Goal: Information Seeking & Learning: Learn about a topic

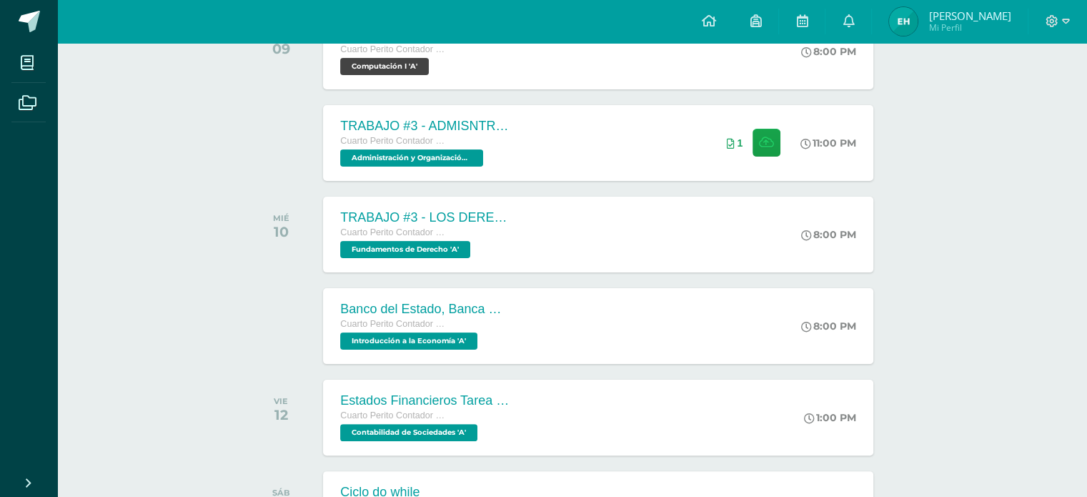
scroll to position [270, 0]
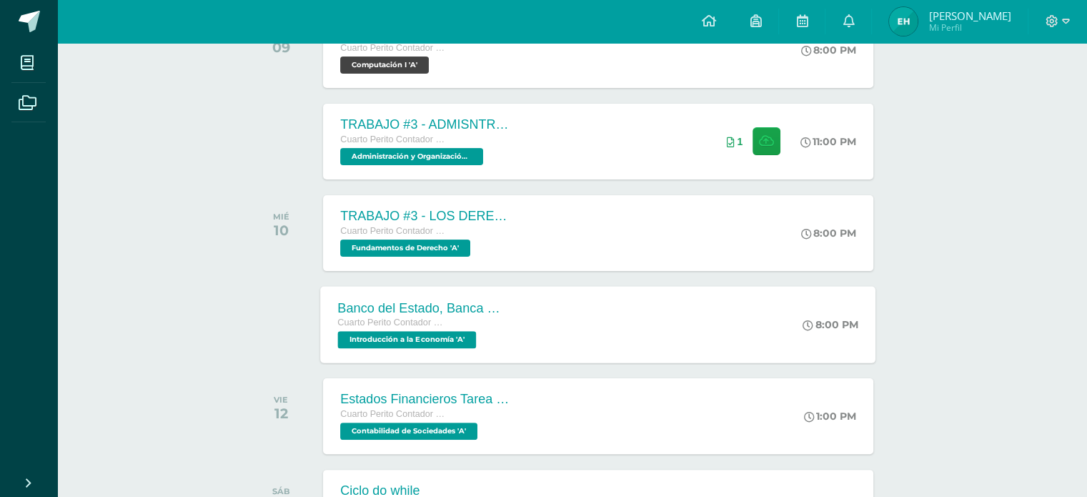
click at [533, 341] on div "Banco del Estado, Banca Múltiple. Cuarto Perito Contador con Orientación en Com…" at bounding box center [598, 324] width 555 height 76
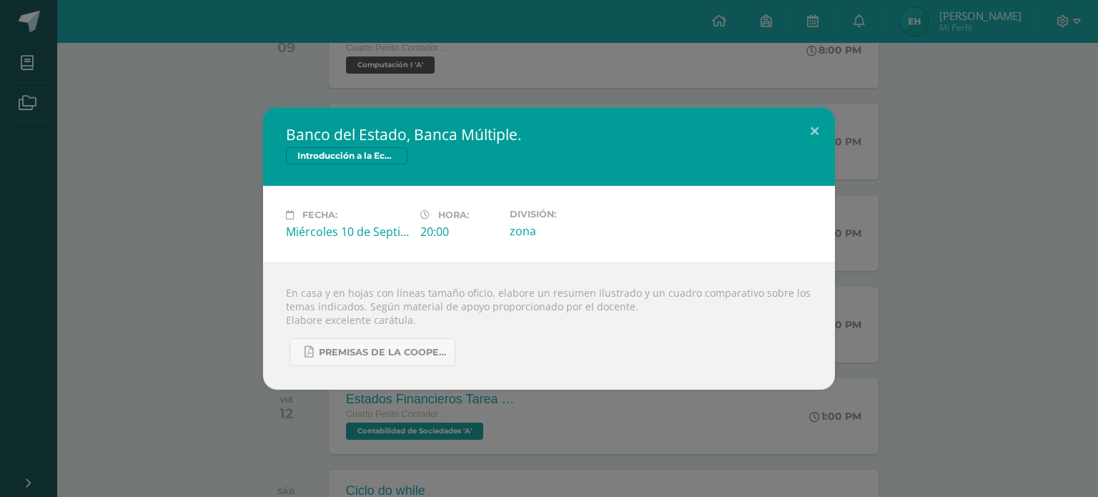
click at [216, 325] on div "Banco del Estado, Banca Múltiple. Introducción a la Economía Fecha: Miércoles 1…" at bounding box center [549, 248] width 1087 height 282
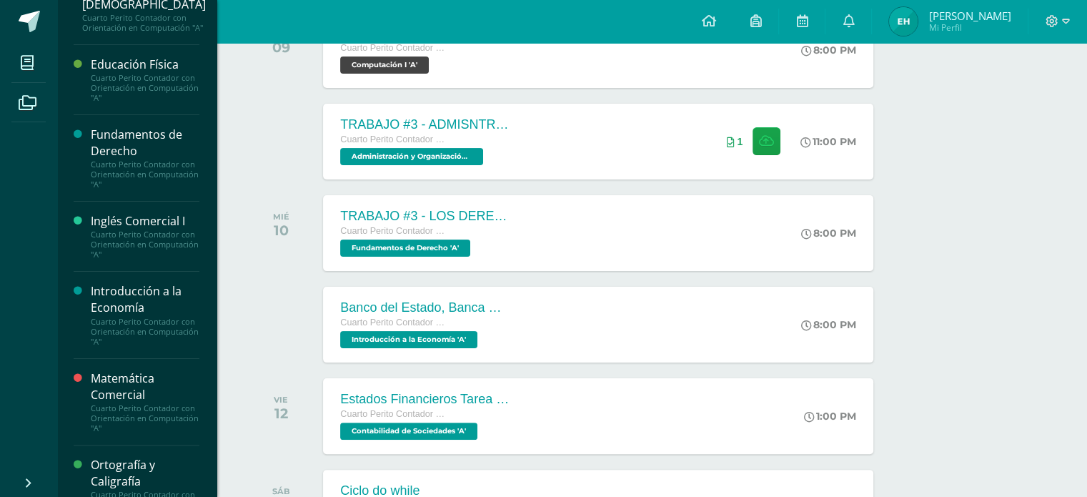
scroll to position [293, 0]
click at [149, 295] on div "Introducción a la Economía" at bounding box center [145, 298] width 109 height 33
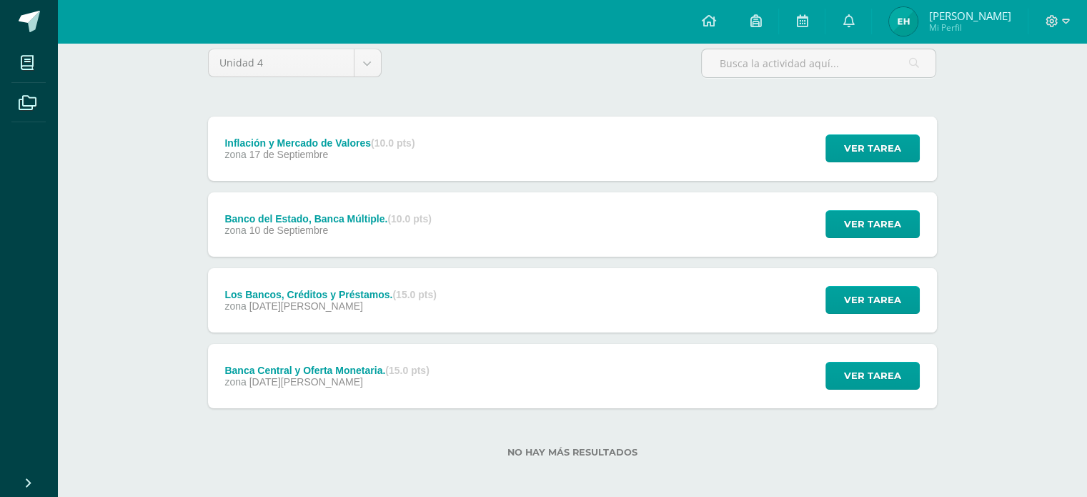
scroll to position [128, 0]
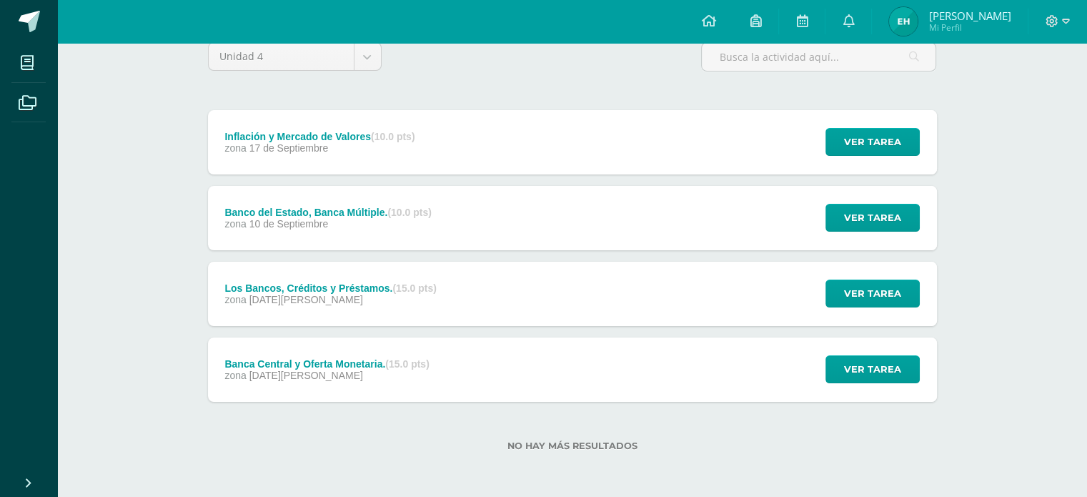
click at [497, 227] on div "Banco del Estado, Banca Múltiple. (10.0 pts) zona [DATE] Ver tarea Banco del Es…" at bounding box center [572, 218] width 729 height 64
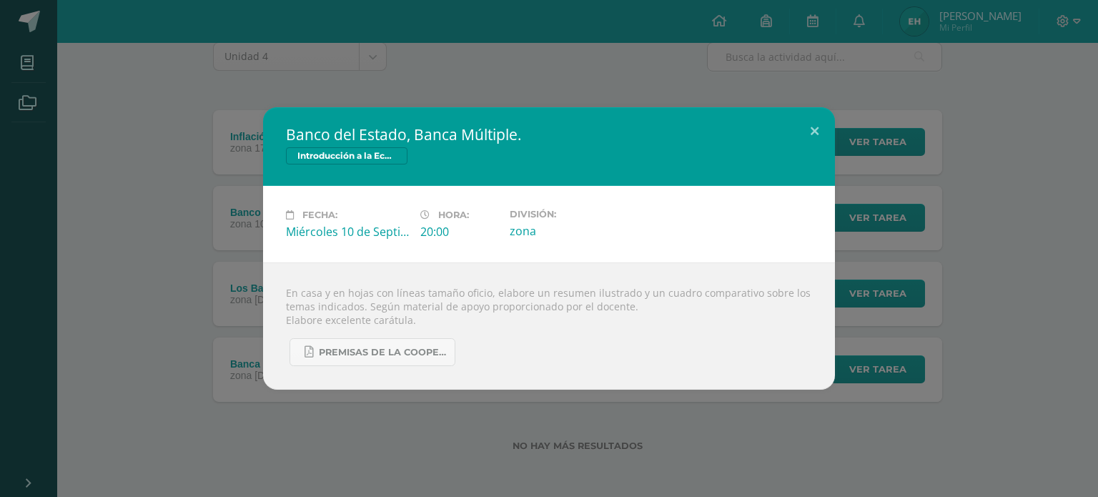
drag, startPoint x: 440, startPoint y: 374, endPoint x: 432, endPoint y: 374, distance: 7.9
click at [440, 374] on div "En casa y en hojas con líneas tamaño oficio, elabore un resumen ilustrado y un …" at bounding box center [549, 325] width 572 height 127
drag, startPoint x: 417, startPoint y: 399, endPoint x: 413, endPoint y: 387, distance: 12.2
click at [417, 397] on div "Banco del Estado, Banca Múltiple. Introducción a la Economía Fecha: Miércoles 1…" at bounding box center [549, 248] width 1098 height 497
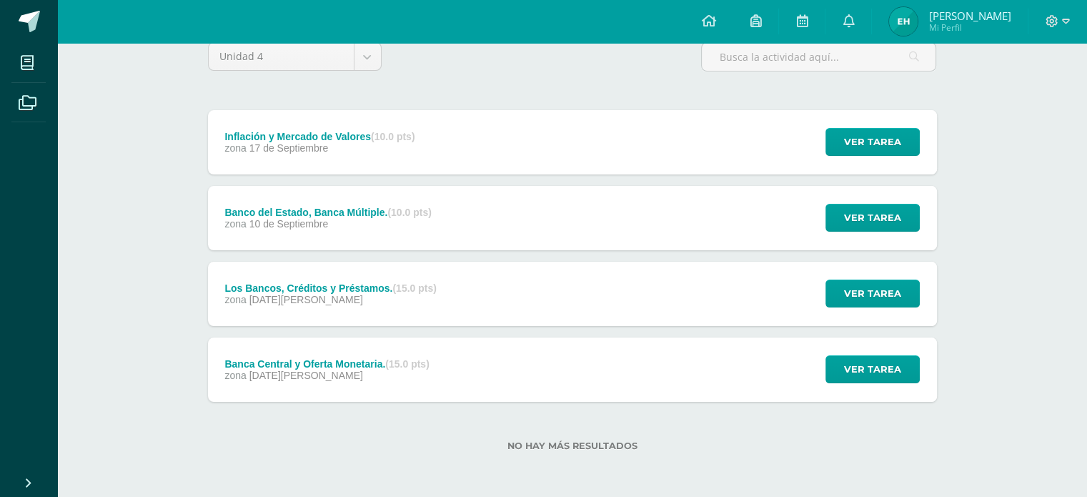
click at [412, 374] on div "zona 13 de Agosto" at bounding box center [326, 375] width 204 height 11
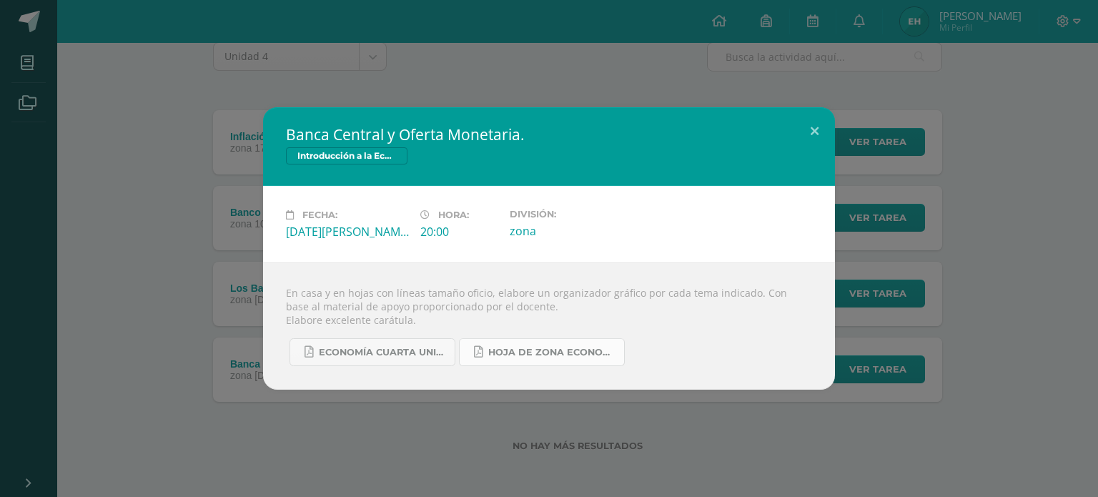
click at [544, 351] on span "Hoja de Zona Economía.pdf" at bounding box center [552, 352] width 129 height 11
drag, startPoint x: 210, startPoint y: 154, endPoint x: 192, endPoint y: 134, distance: 27.4
click at [210, 154] on div "Banca Central y Oferta Monetaria. Introducción a la Economía Fecha: Miércoles 1…" at bounding box center [549, 248] width 1087 height 282
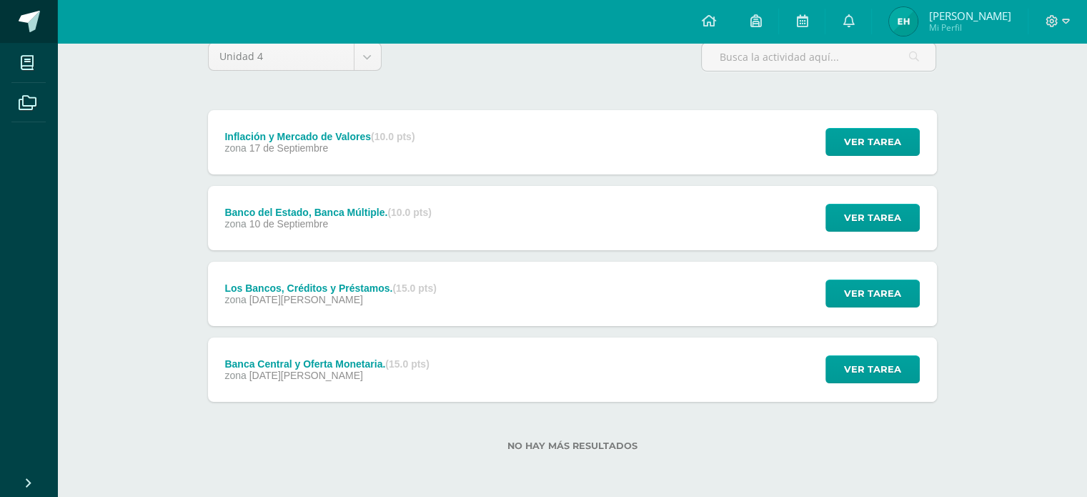
click at [48, 19] on span at bounding box center [78, 22] width 67 height 30
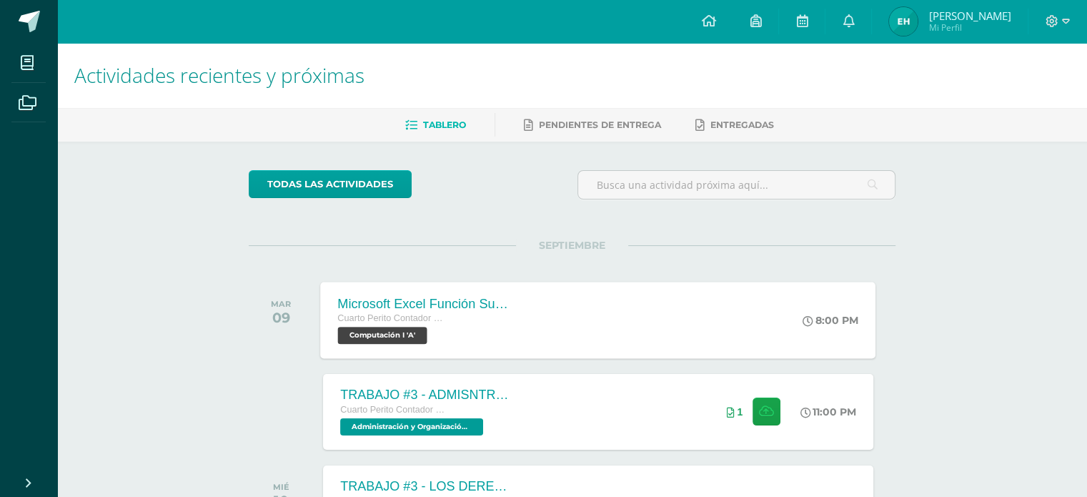
click at [518, 317] on div "Microsoft Excel Función Sumar.Si.conjunto Cuarto Perito Contador con Orientació…" at bounding box center [425, 320] width 208 height 76
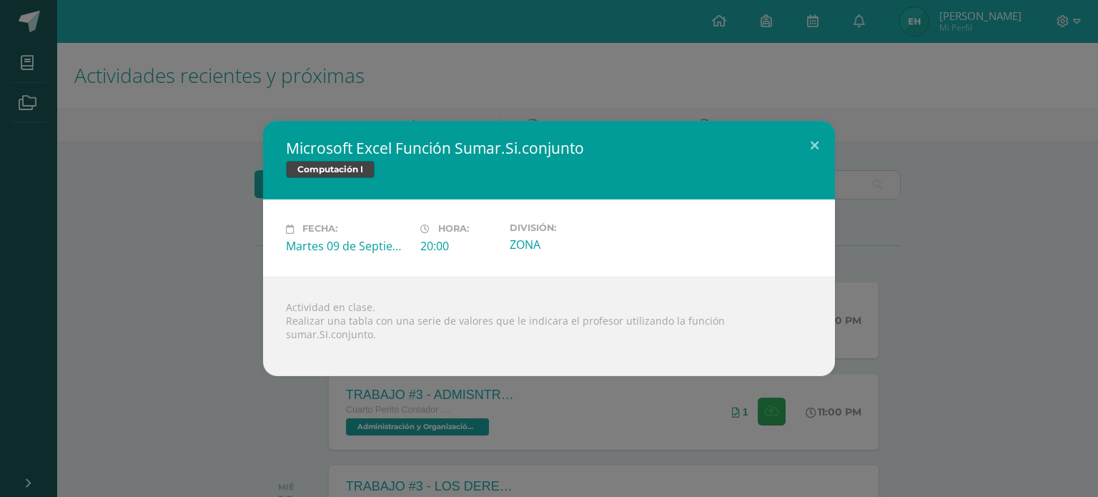
click at [254, 285] on div "Microsoft Excel Función Sumar.Si.conjunto Computación I Fecha: Martes 09 de Sep…" at bounding box center [549, 248] width 1087 height 254
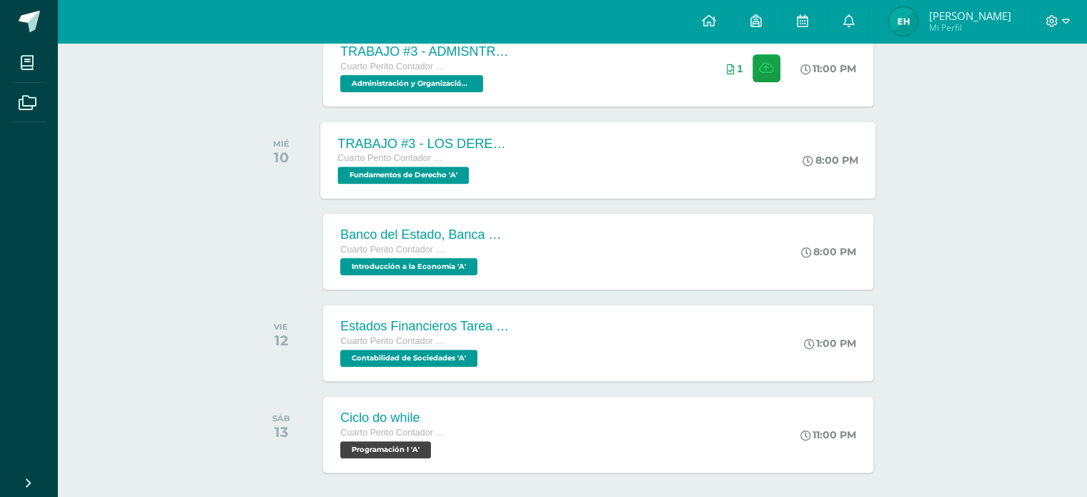
scroll to position [342, 0]
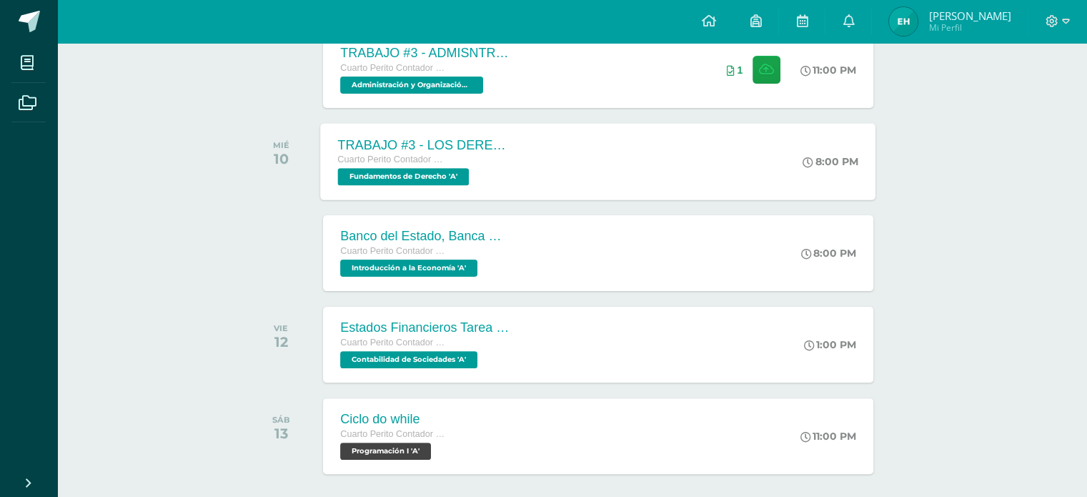
click at [449, 165] on div "Cuarto Perito Contador con Orientación en Computación" at bounding box center [424, 160] width 173 height 16
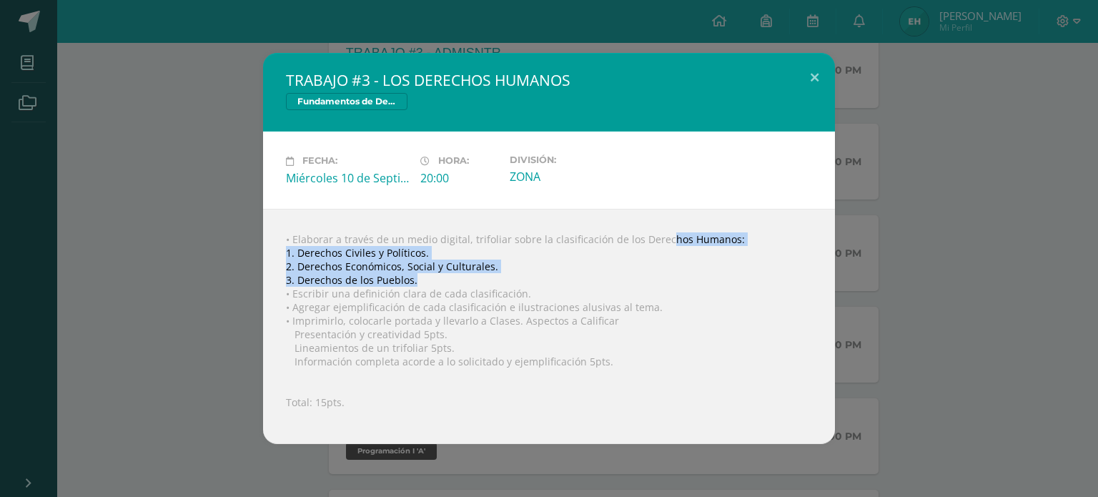
drag, startPoint x: 636, startPoint y: 238, endPoint x: 666, endPoint y: 275, distance: 47.8
click at [666, 275] on div "• Elaborar a través de un medio digital, trifoliar sobre la clasificación de lo…" at bounding box center [549, 326] width 572 height 235
click at [688, 274] on div "• Elaborar a través de un medio digital, trifoliar sobre la clasificación de lo…" at bounding box center [549, 326] width 572 height 235
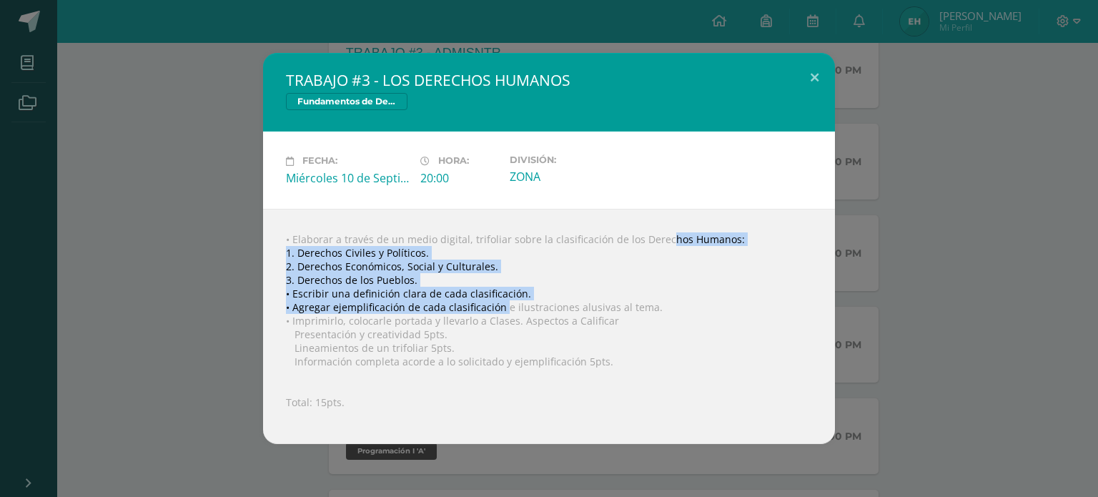
drag, startPoint x: 635, startPoint y: 238, endPoint x: 500, endPoint y: 311, distance: 152.9
click at [500, 311] on div "• Elaborar a través de un medio digital, trifoliar sobre la clasificación de lo…" at bounding box center [549, 326] width 572 height 235
copy div "Derechos Humanos: 1. Derechos Civiles y Políticos. 2. Derechos Económicos, Soci…"
click at [608, 294] on div "• Elaborar a través de un medio digital, trifoliar sobre la clasificación de lo…" at bounding box center [549, 326] width 572 height 235
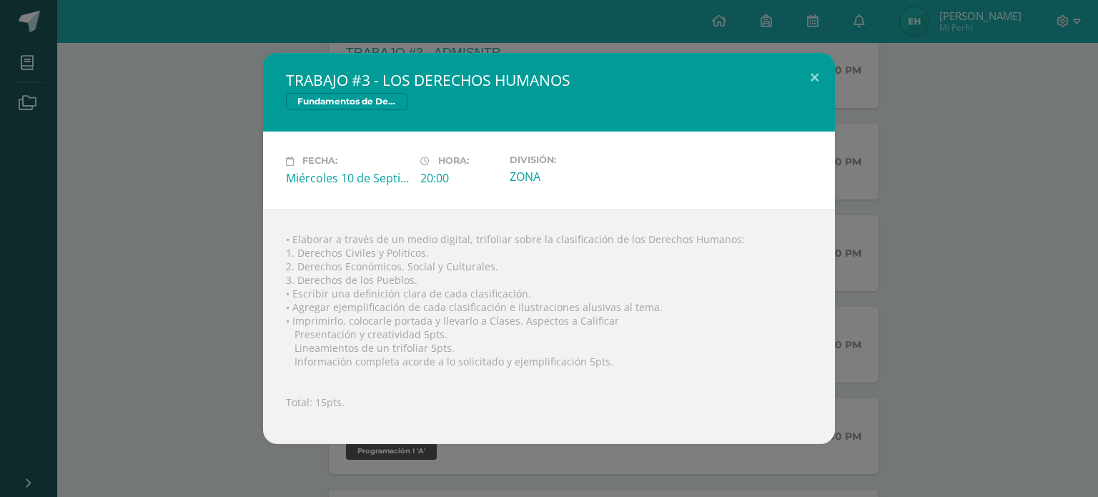
click at [179, 97] on div "TRABAJO #3 - LOS DERECHOS HUMANOS Fundamentos de Derecho Fecha: Miércoles 10 de…" at bounding box center [549, 248] width 1087 height 390
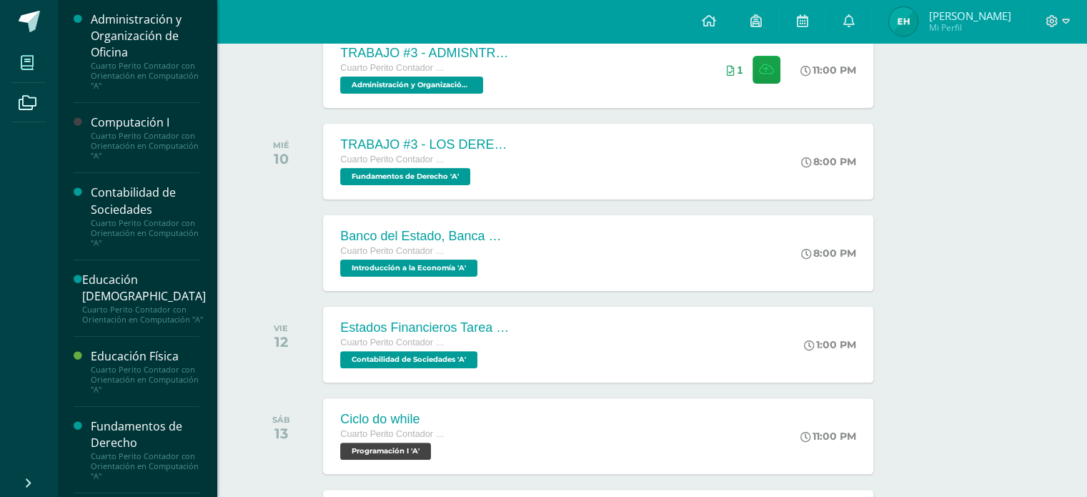
click at [16, 62] on span at bounding box center [27, 62] width 32 height 32
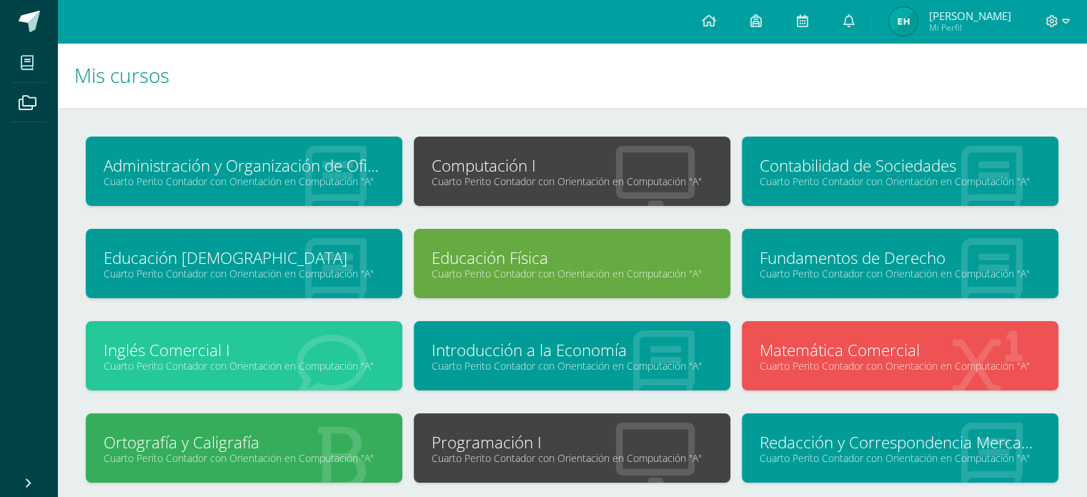
click at [347, 154] on link "Administración y Organización de Oficina" at bounding box center [244, 165] width 281 height 22
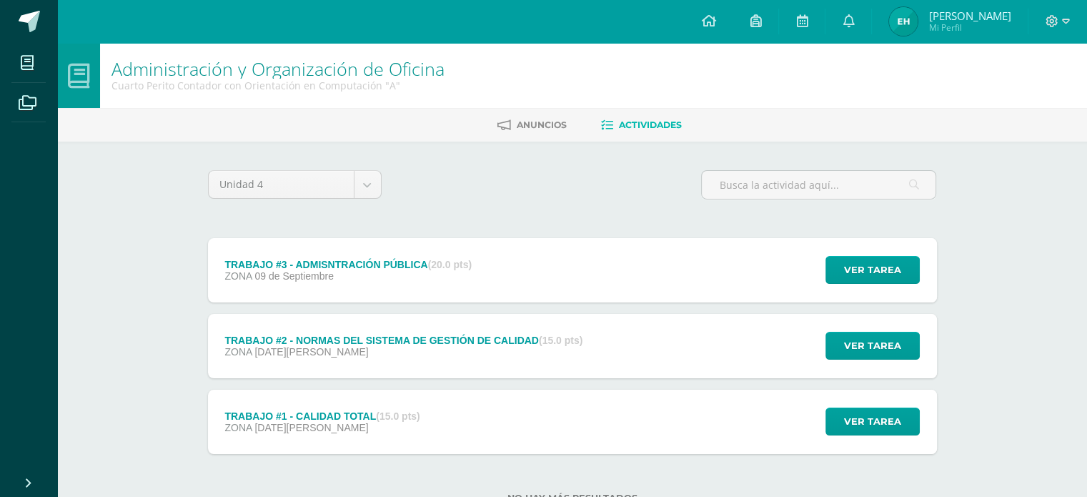
scroll to position [51, 0]
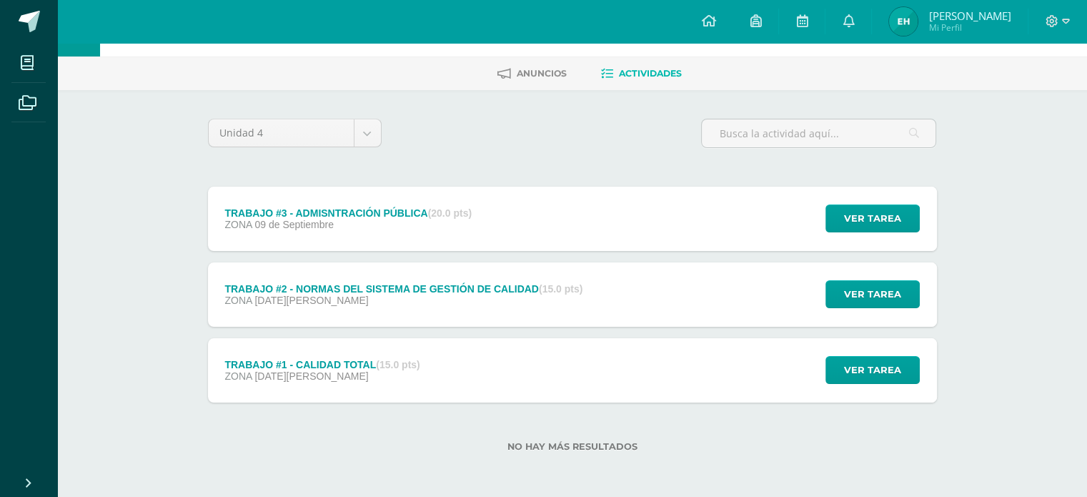
click at [431, 234] on div "TRABAJO #3 - ADMISNTRACIÓN PÚBLICA (20.0 pts) ZONA [DATE]" at bounding box center [348, 219] width 281 height 64
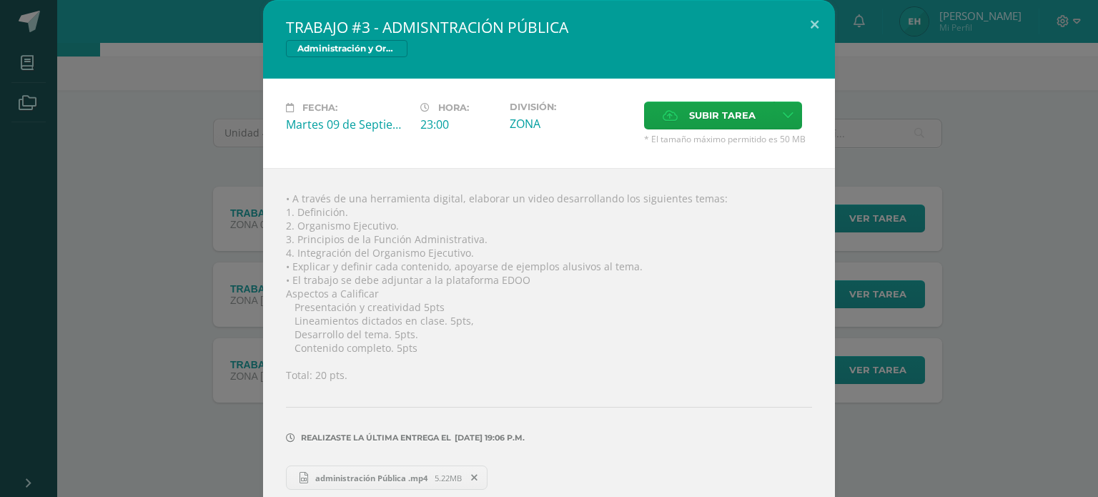
click at [167, 318] on div "TRABAJO #3 - ADMISNTRACIÓN PÚBLICA Administración y Organización de Oficina Fec…" at bounding box center [549, 256] width 1087 height 513
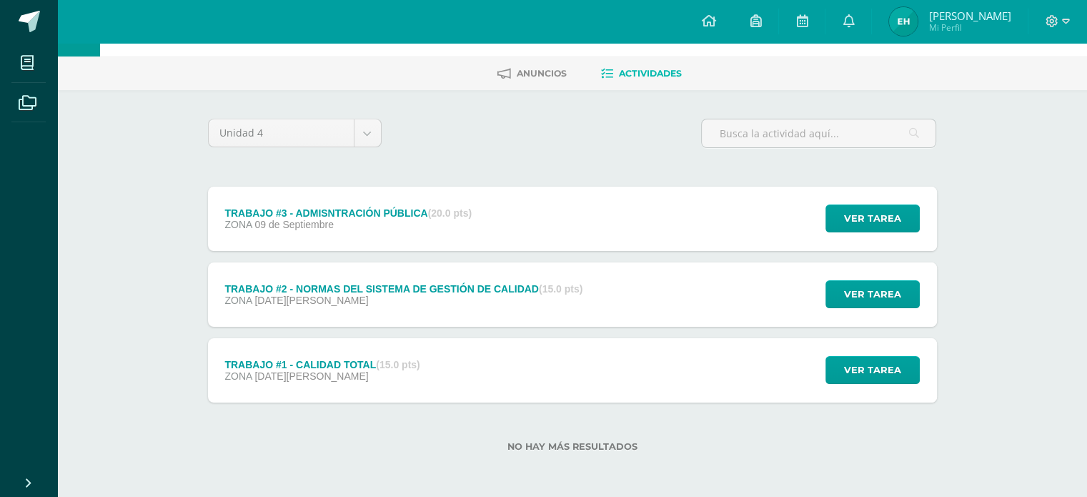
click at [330, 379] on div "ZONA [DATE][PERSON_NAME]" at bounding box center [321, 375] width 195 height 11
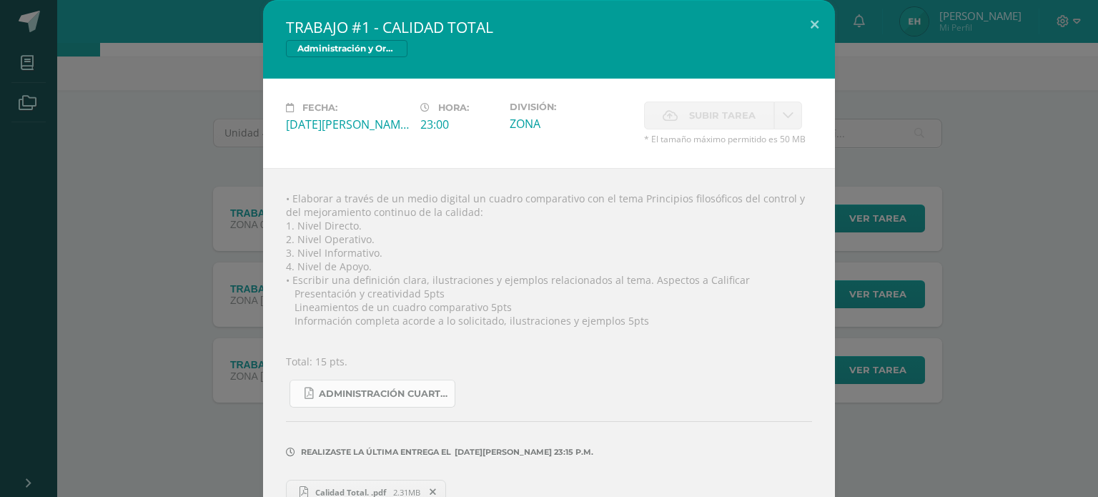
click at [355, 394] on span "ADMINISTRACIÓN CUARTA UNIDAD .pdf" at bounding box center [383, 393] width 129 height 11
click at [199, 139] on div "TRABAJO #1 - CALIDAD TOTAL Administración y Organización de Oficina Fecha: Juev…" at bounding box center [549, 264] width 1087 height 528
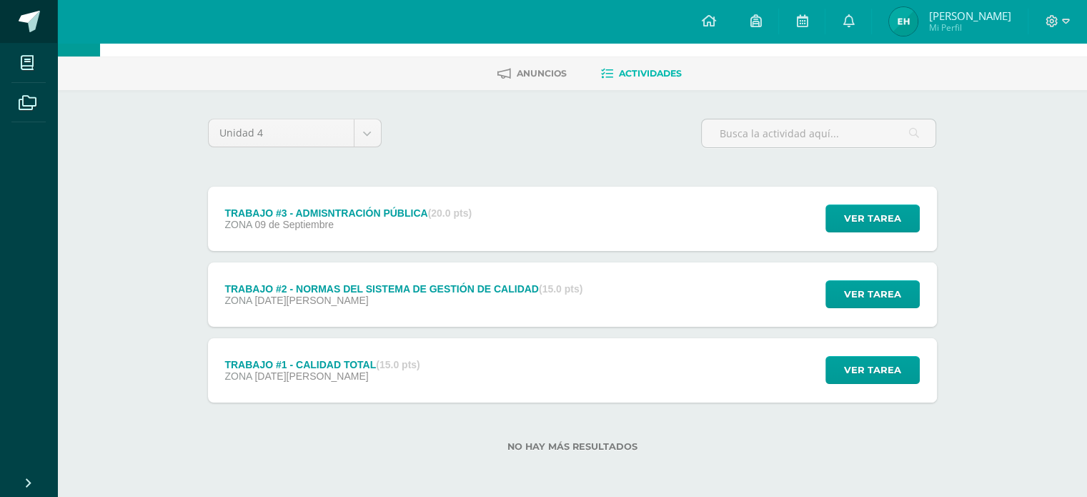
click at [31, 15] on span at bounding box center [29, 21] width 21 height 21
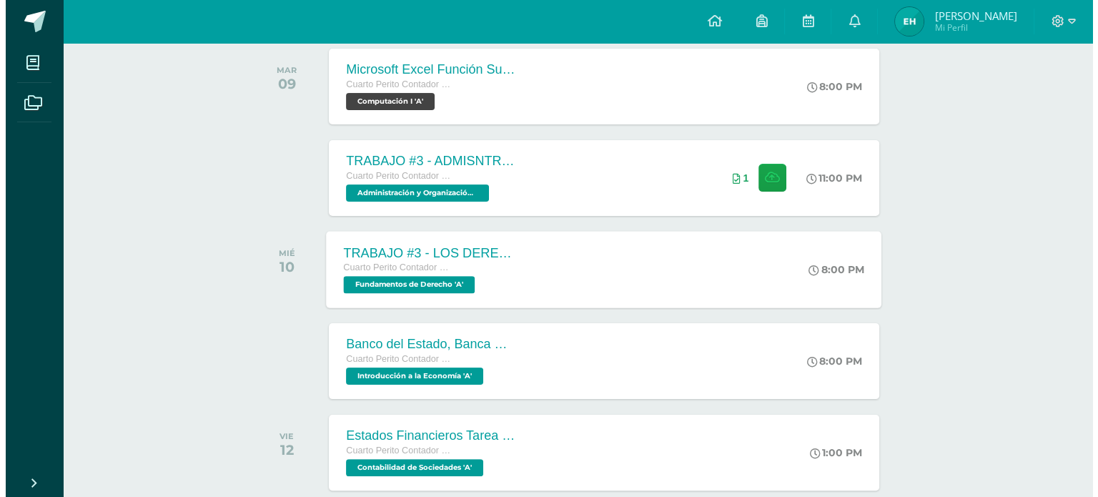
scroll to position [234, 0]
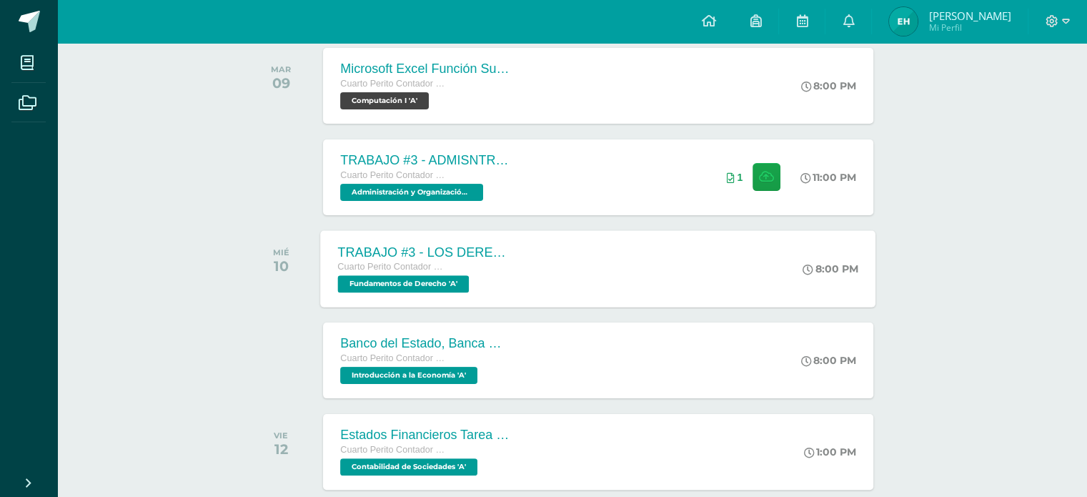
click at [580, 270] on div "TRABAJO #3 - LOS DERECHOS HUMANOS Cuarto Perito Contador con Orientación en Com…" at bounding box center [598, 268] width 555 height 76
